Goal: Find specific page/section: Find specific page/section

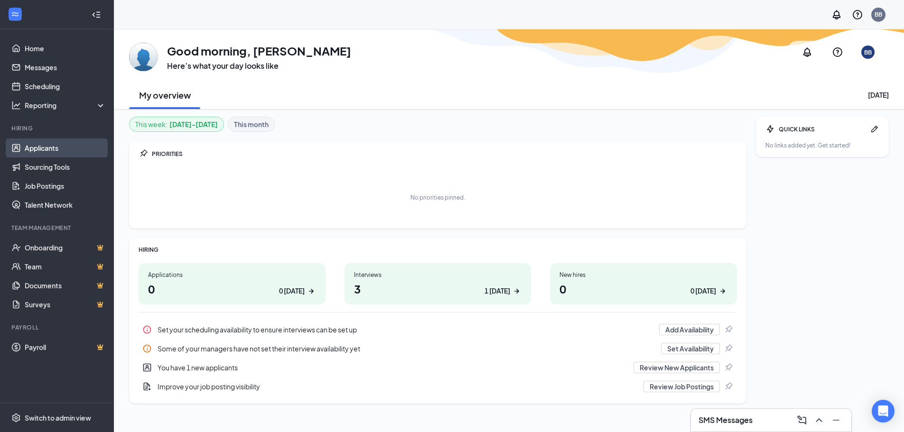
click at [87, 147] on link "Applicants" at bounding box center [65, 148] width 81 height 19
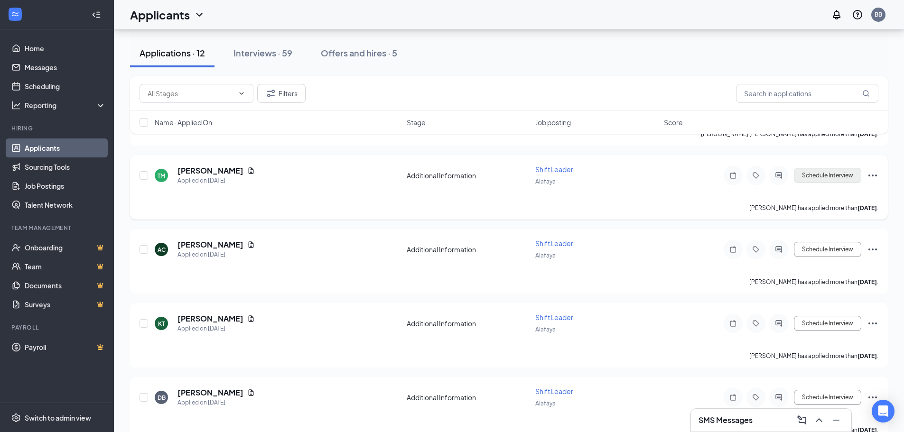
scroll to position [147, 0]
click at [779, 91] on input "text" at bounding box center [807, 93] width 142 height 19
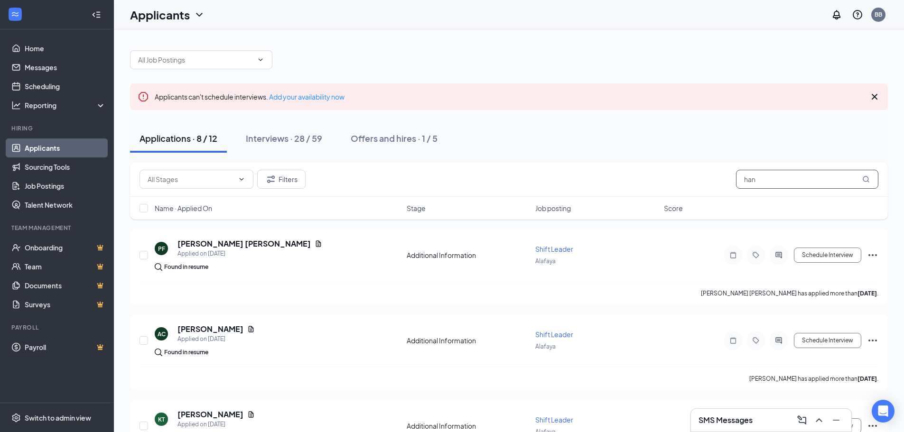
type input "han"
click at [82, 65] on link "Messages" at bounding box center [65, 67] width 81 height 19
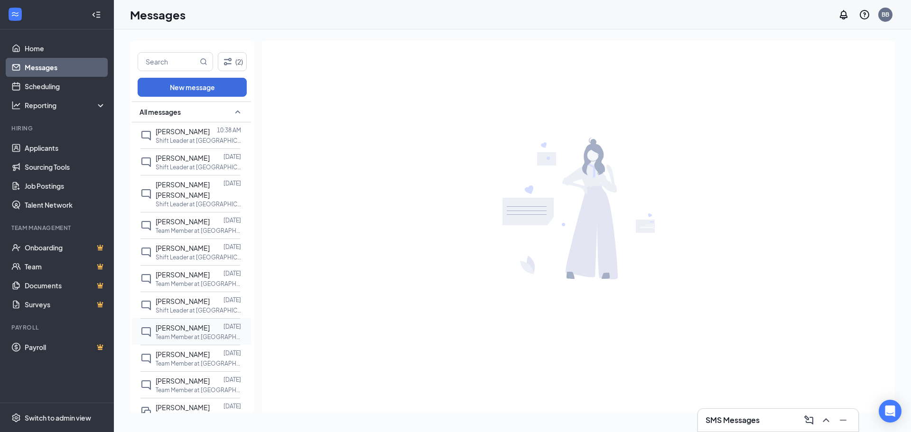
drag, startPoint x: 249, startPoint y: 231, endPoint x: 241, endPoint y: 336, distance: 105.2
drag, startPoint x: 245, startPoint y: 325, endPoint x: 256, endPoint y: 395, distance: 71.1
